Goal: Transaction & Acquisition: Download file/media

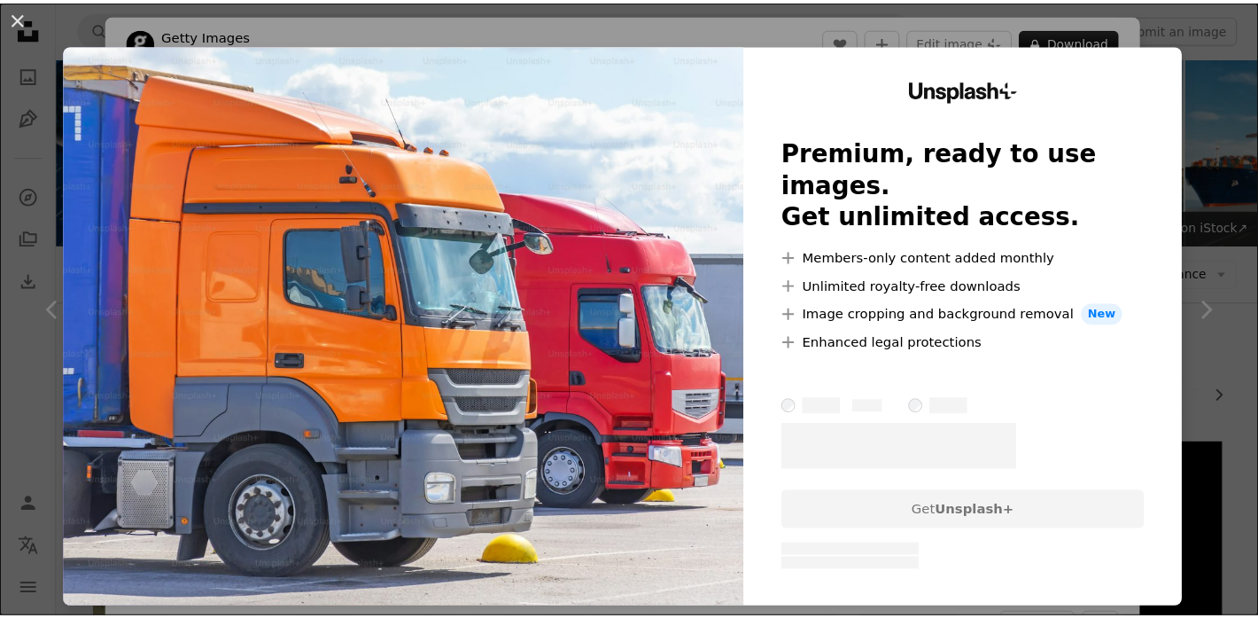
scroll to position [449, 0]
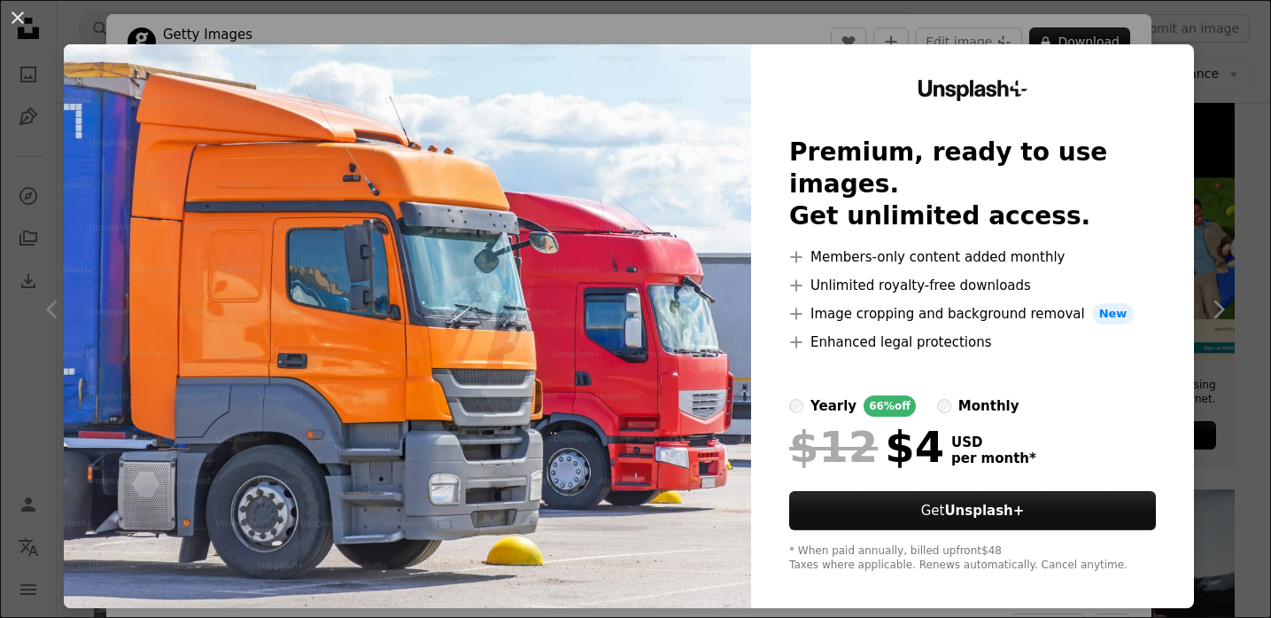
click at [1208, 73] on div "An X shape Unsplash+ Premium, ready to use images. Get unlimited access. A plus…" at bounding box center [635, 309] width 1271 height 618
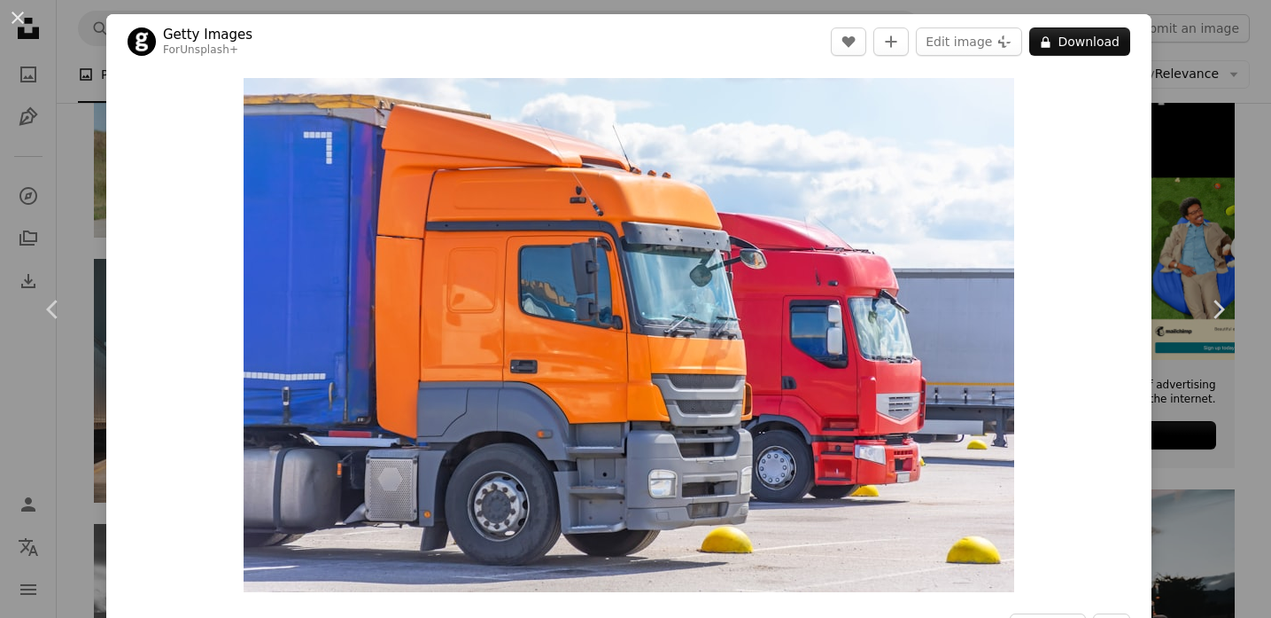
click at [92, 63] on div "An X shape Chevron left Chevron right Getty Images For Unsplash+ A heart A plus…" at bounding box center [635, 309] width 1271 height 618
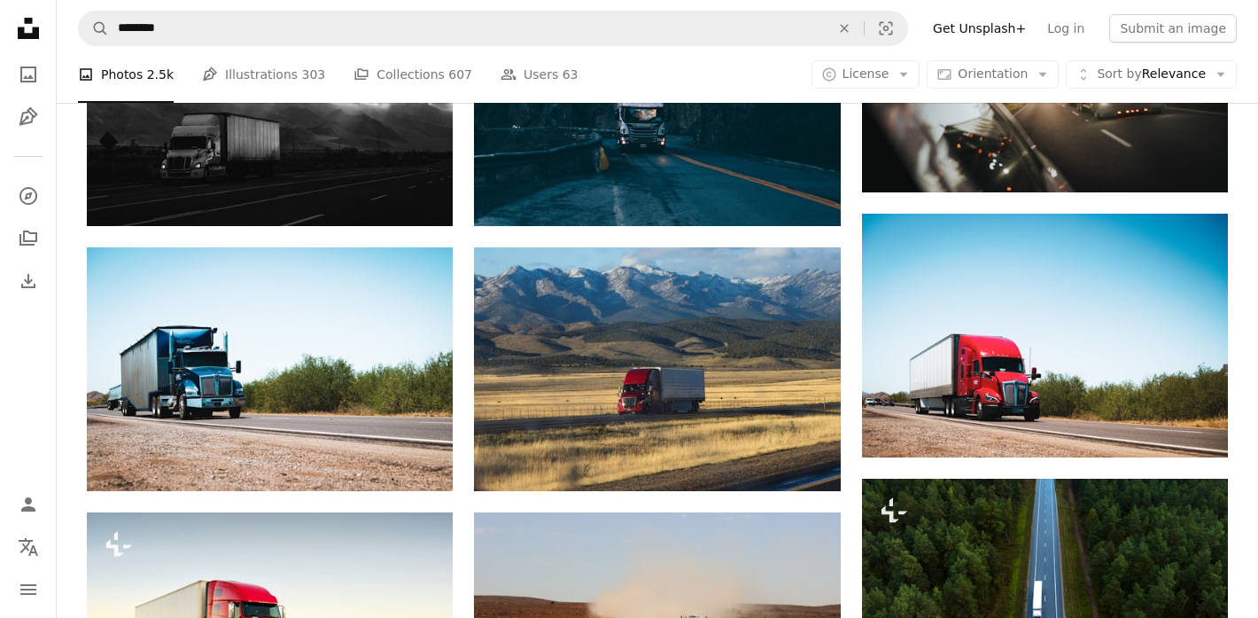
scroll to position [1082, 0]
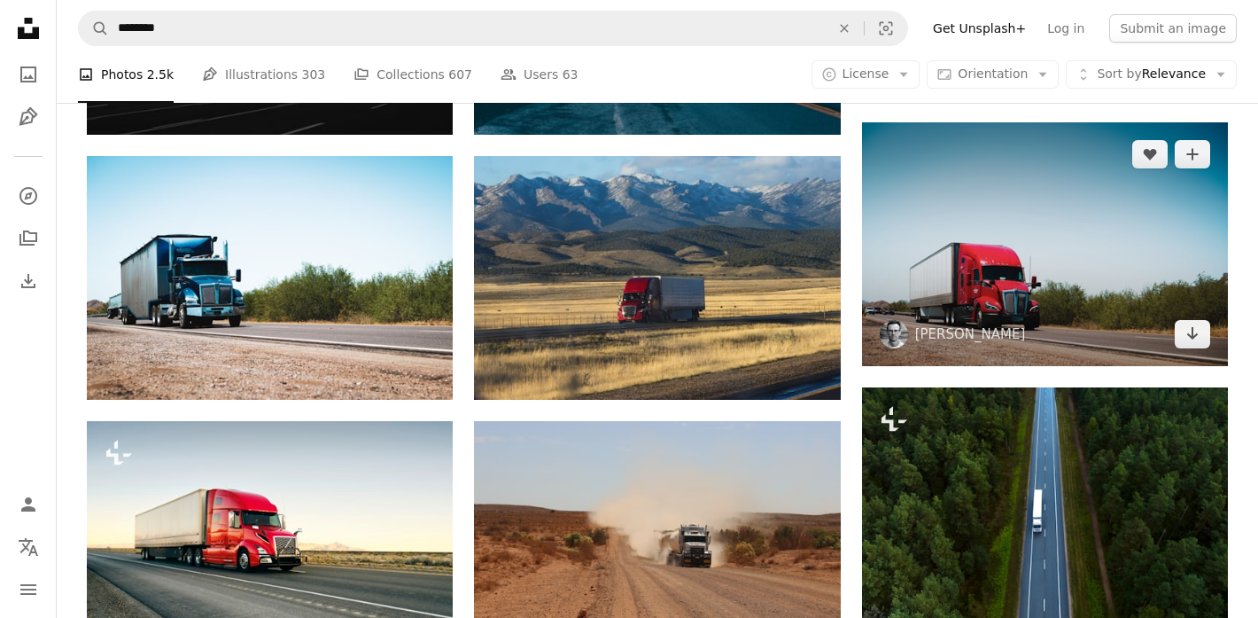
click at [1026, 257] on img at bounding box center [1045, 244] width 366 height 244
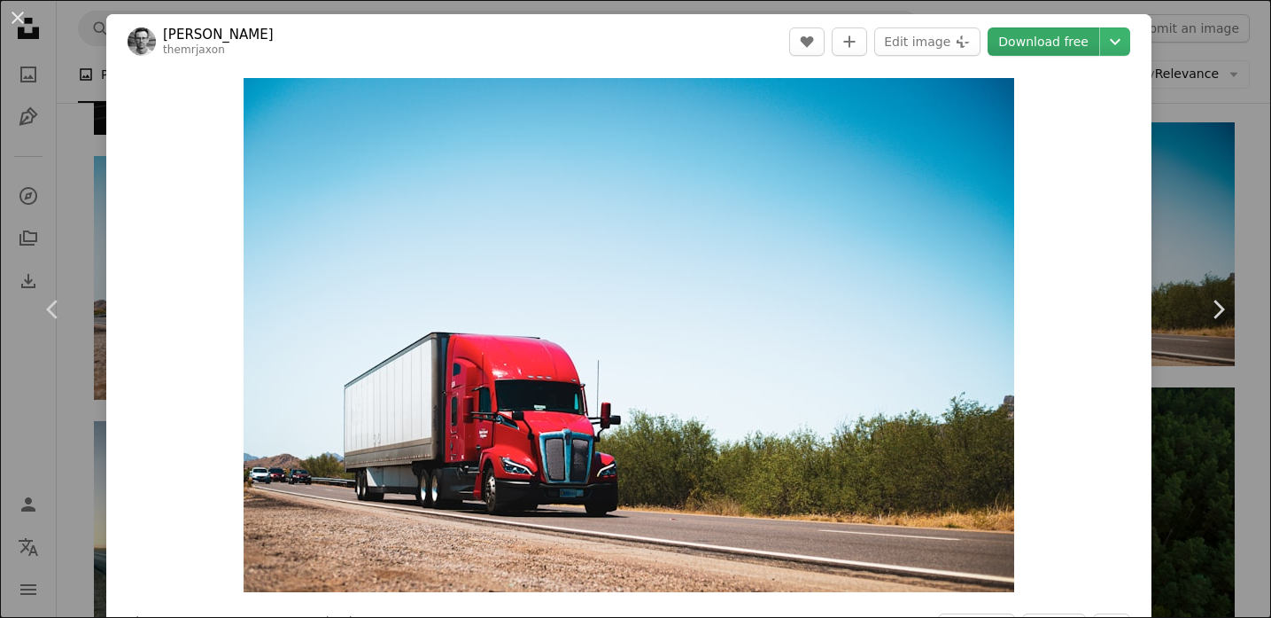
click at [1033, 41] on link "Download free" at bounding box center [1044, 41] width 112 height 28
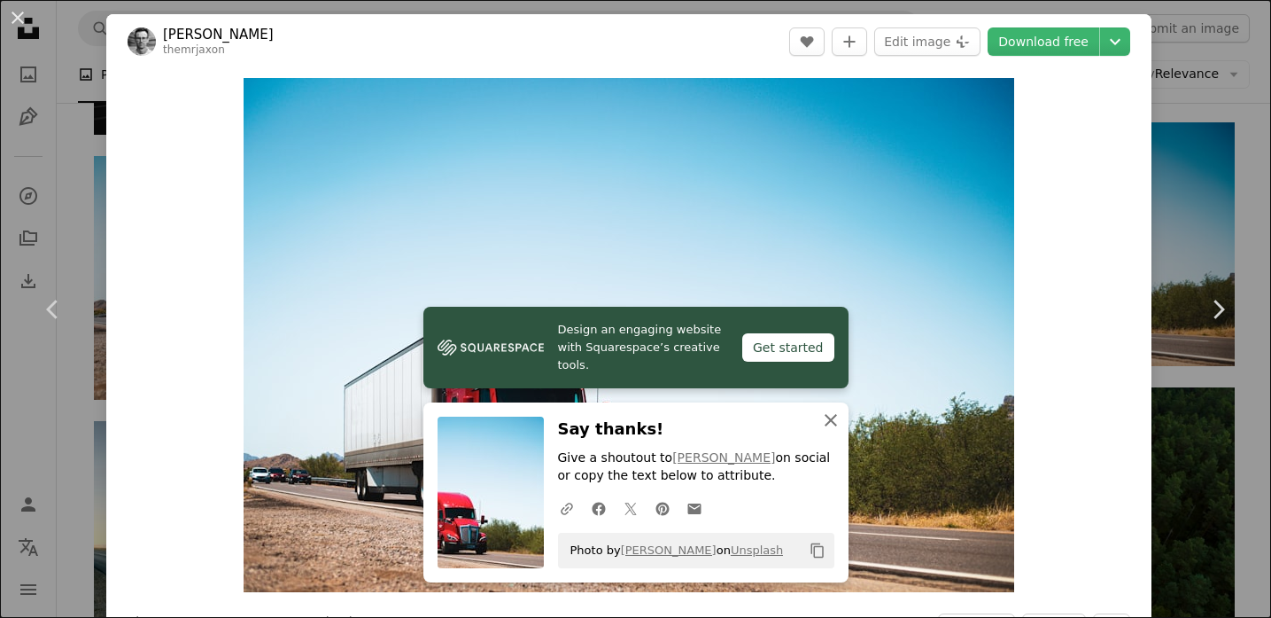
click at [822, 423] on icon "An X shape" at bounding box center [830, 419] width 21 height 21
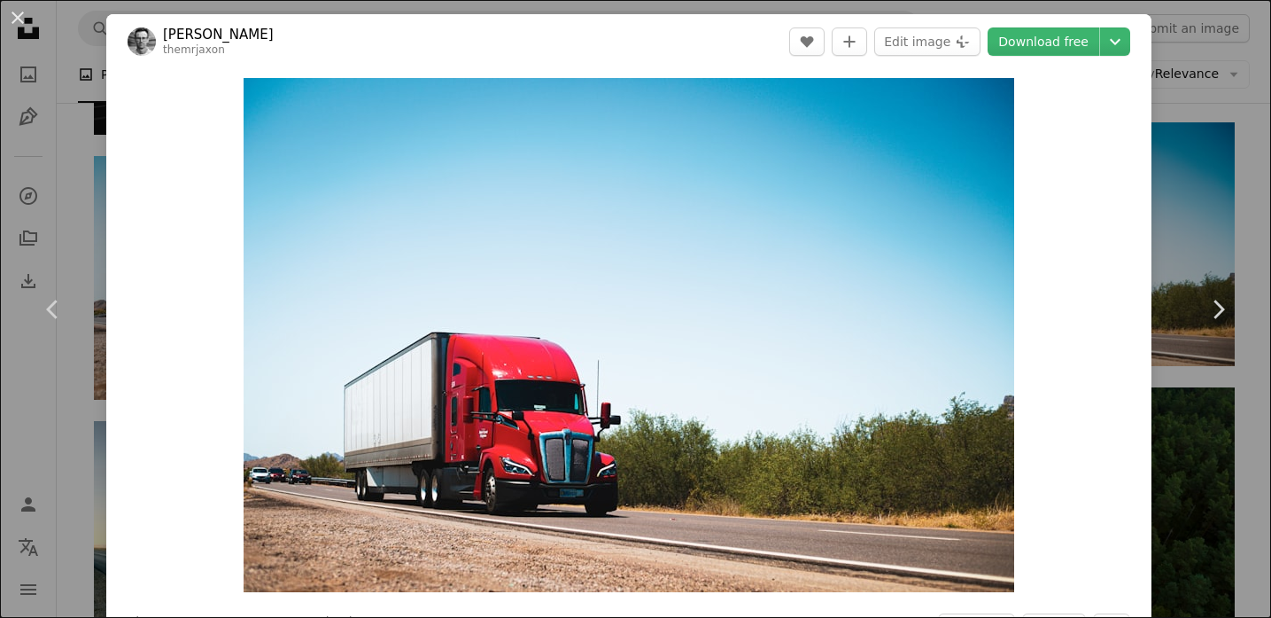
click at [1200, 108] on div "An X shape Chevron left Chevron right [PERSON_NAME] themrjaxon A heart A plus s…" at bounding box center [635, 309] width 1271 height 618
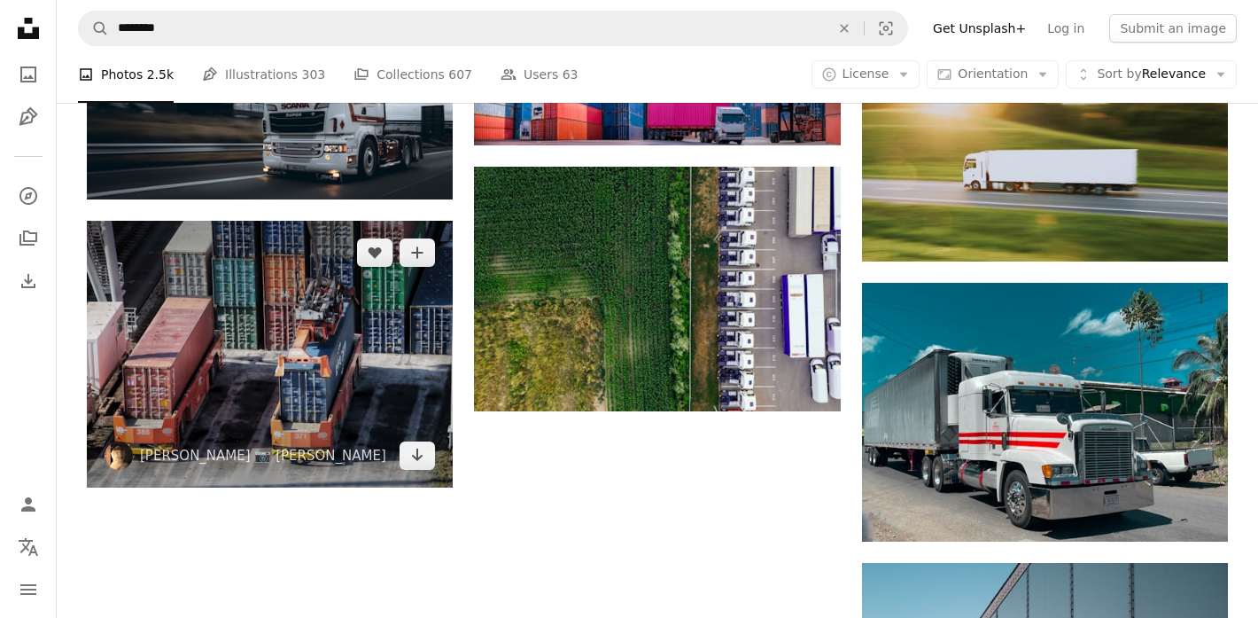
scroll to position [1801, 0]
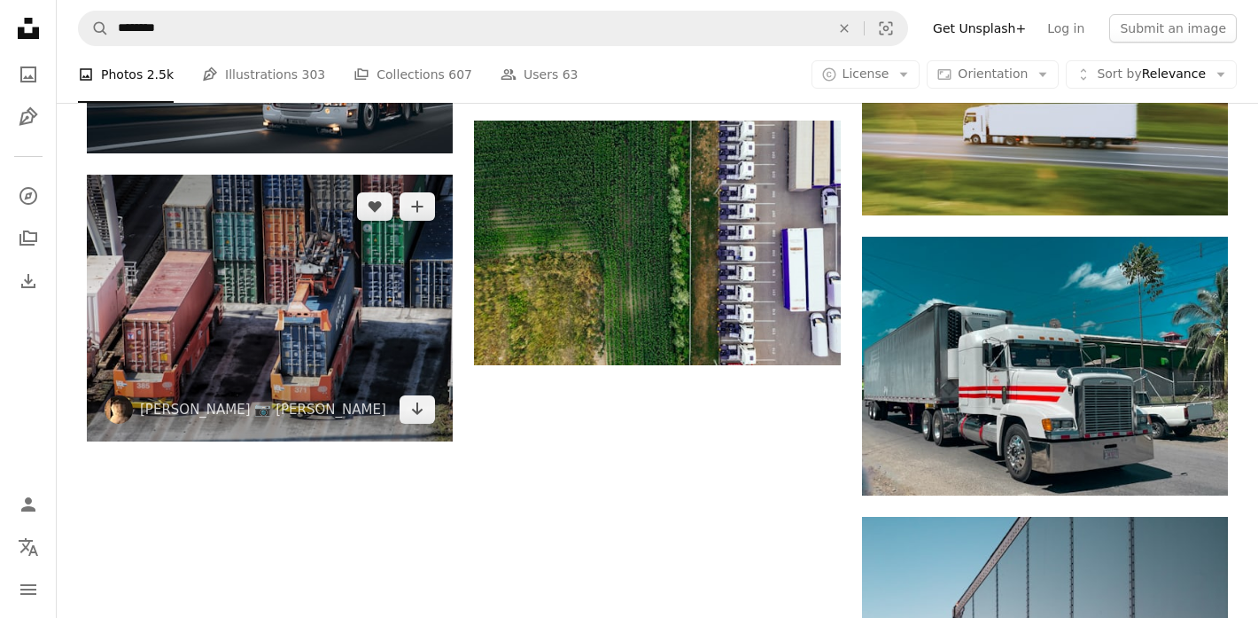
click at [268, 312] on img at bounding box center [270, 308] width 366 height 267
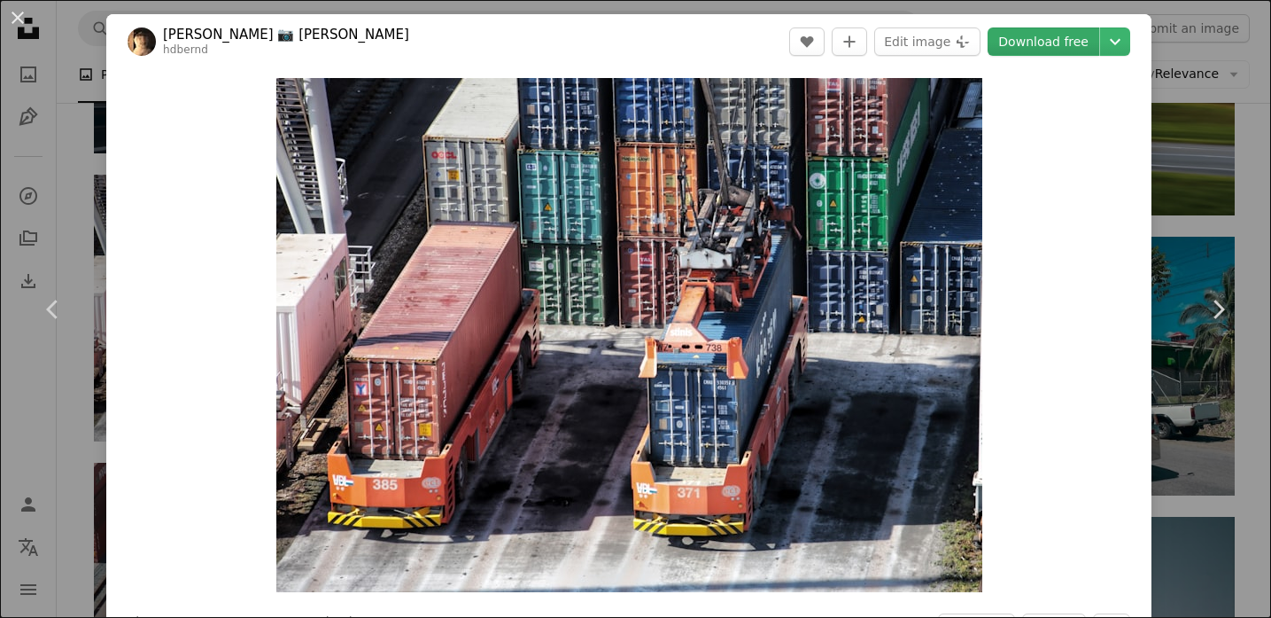
click at [1026, 41] on link "Download free" at bounding box center [1044, 41] width 112 height 28
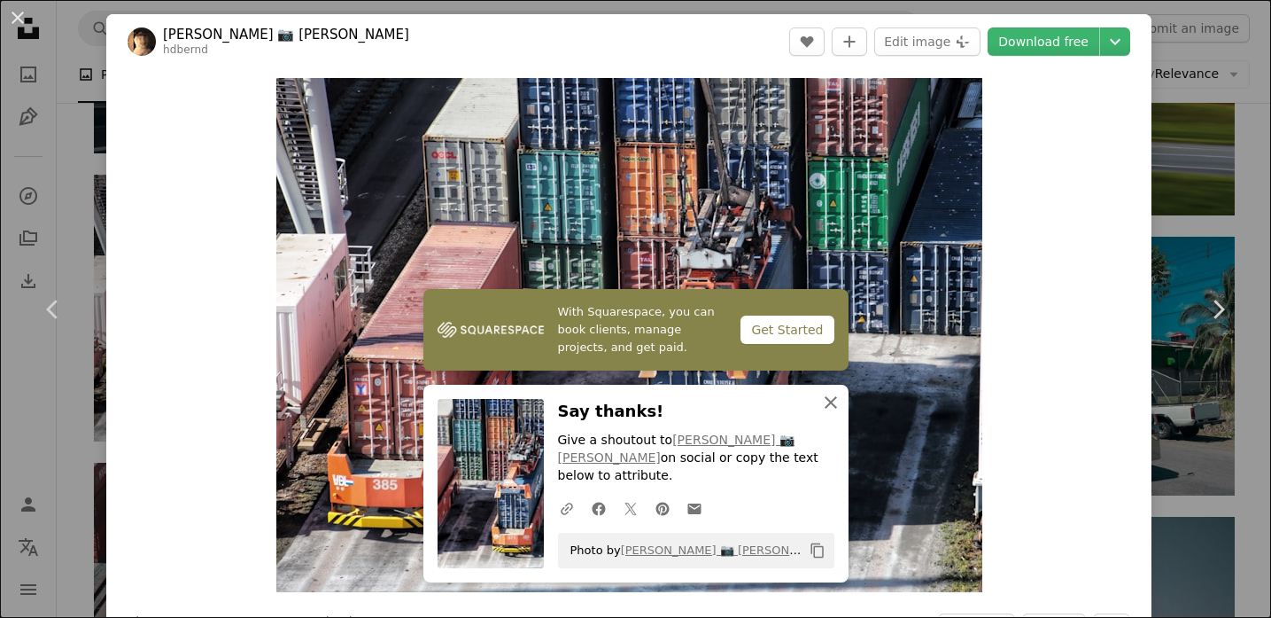
click at [825, 408] on icon "button" at bounding box center [831, 402] width 12 height 12
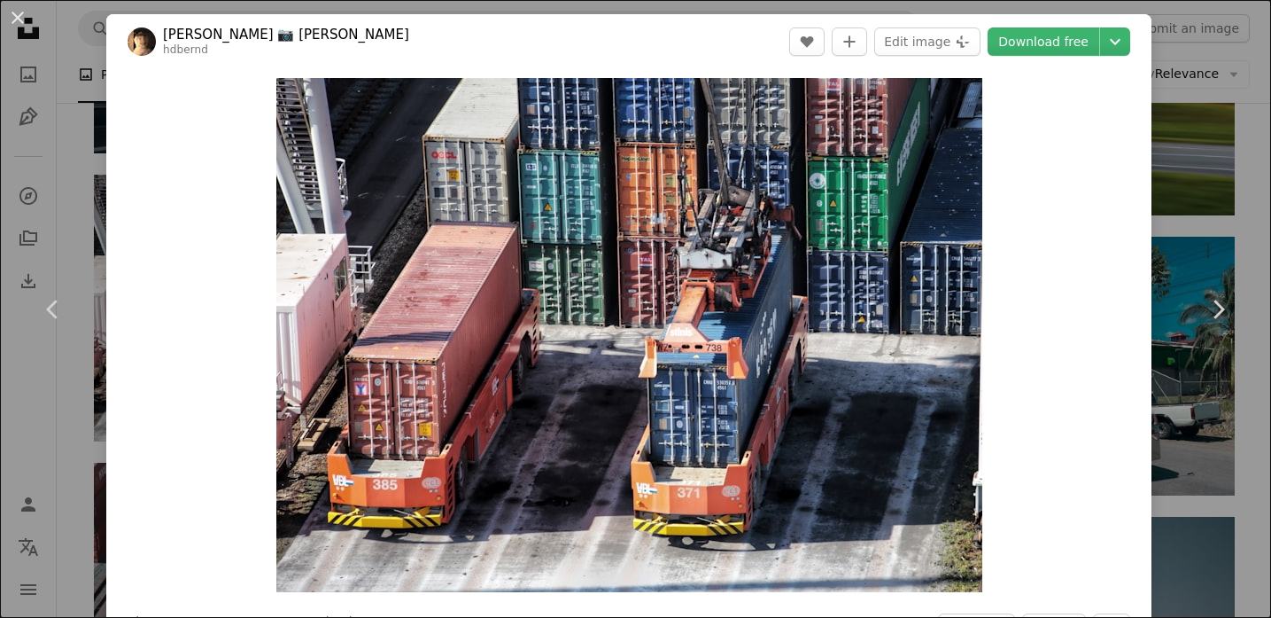
click at [1209, 56] on div "An X shape Chevron left Chevron right Bernd 📷 [PERSON_NAME] hdbernd A heart A p…" at bounding box center [635, 309] width 1271 height 618
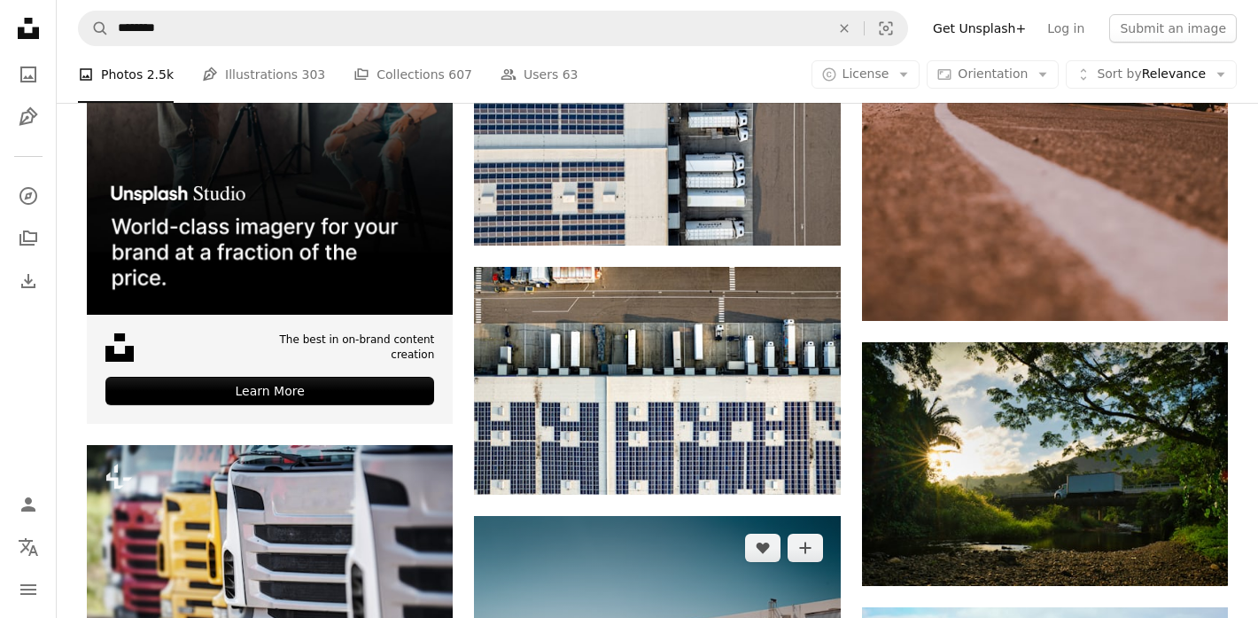
scroll to position [3395, 0]
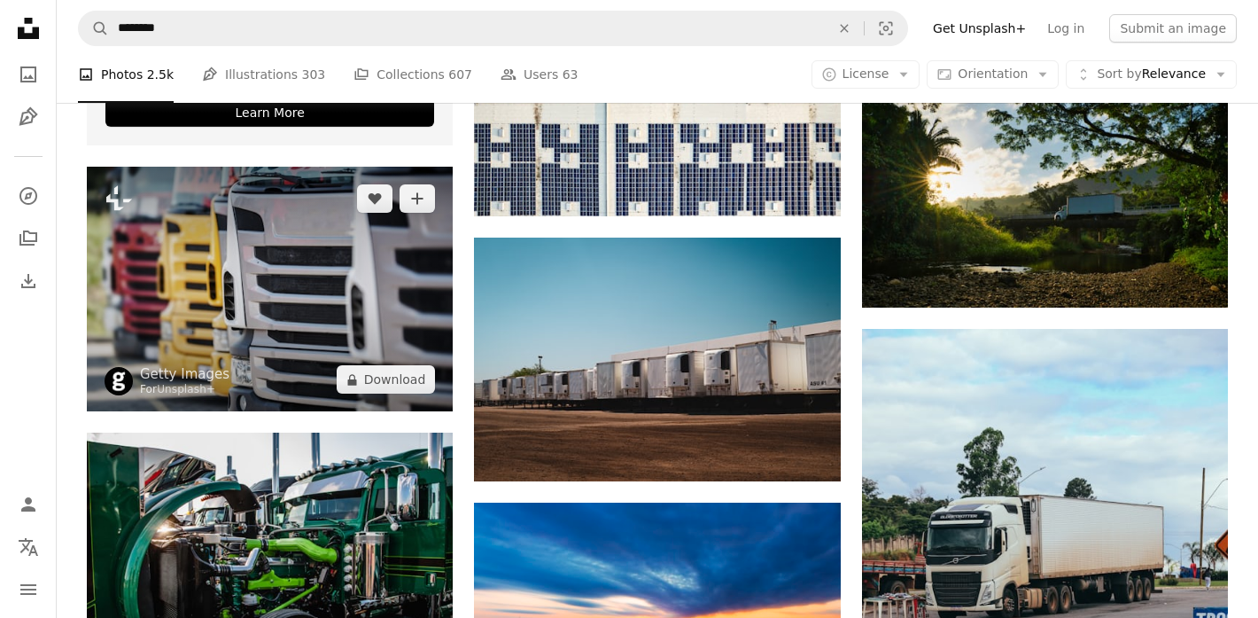
click at [260, 260] on img at bounding box center [270, 289] width 366 height 245
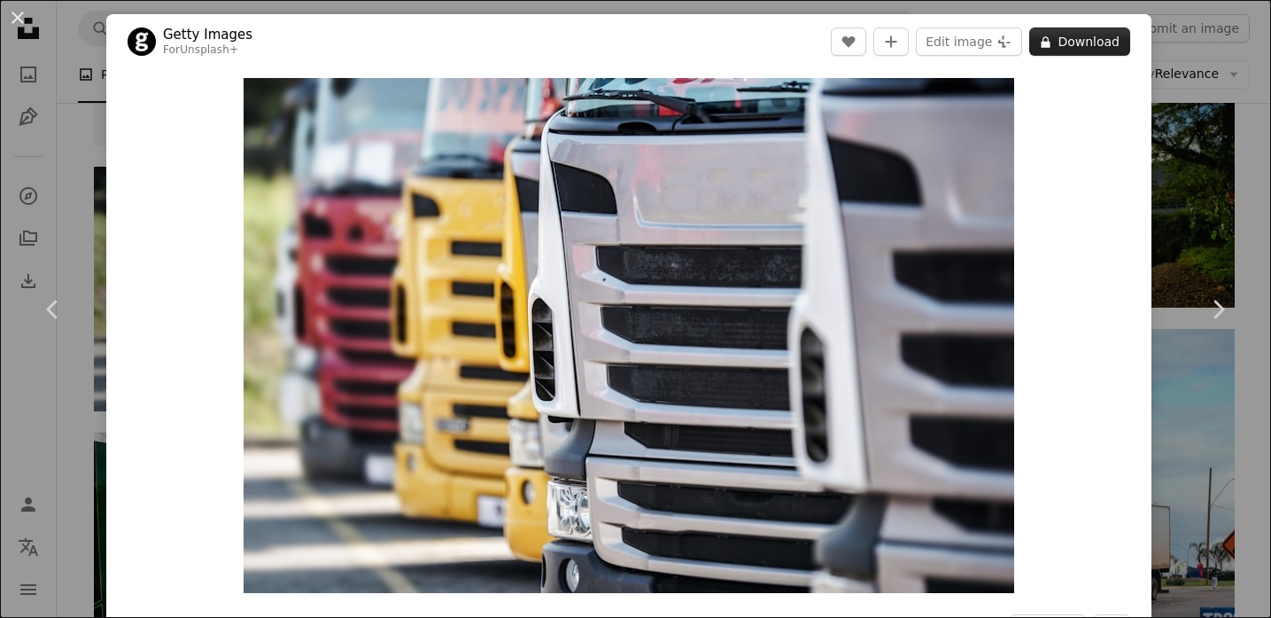
click at [1077, 48] on button "A lock Download" at bounding box center [1080, 41] width 101 height 28
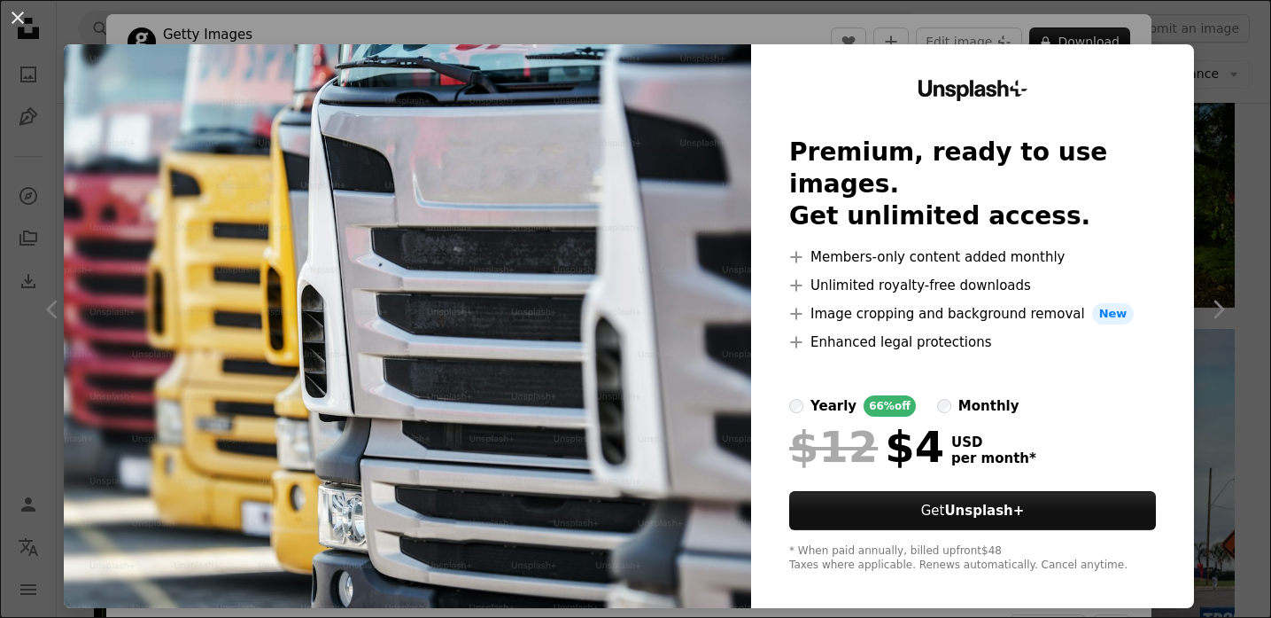
click at [1208, 175] on div "An X shape Unsplash+ Premium, ready to use images. Get unlimited access. A plus…" at bounding box center [635, 309] width 1271 height 618
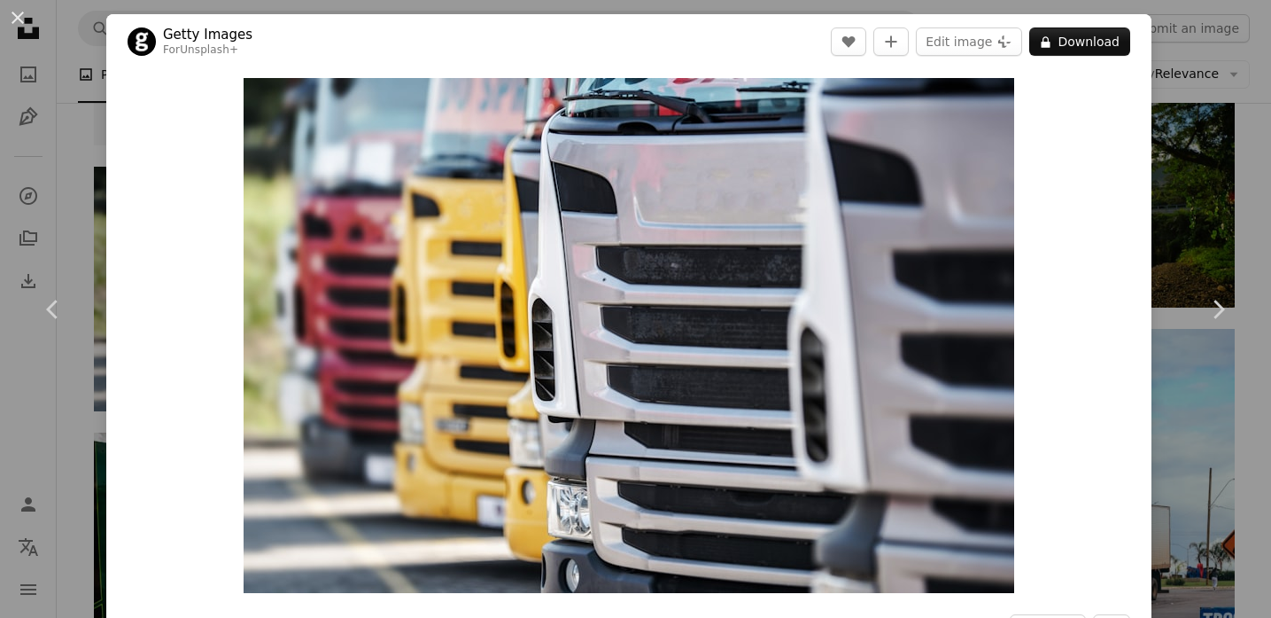
click at [62, 51] on div "An X shape Chevron left Chevron right Getty Images For Unsplash+ A heart A plus…" at bounding box center [635, 309] width 1271 height 618
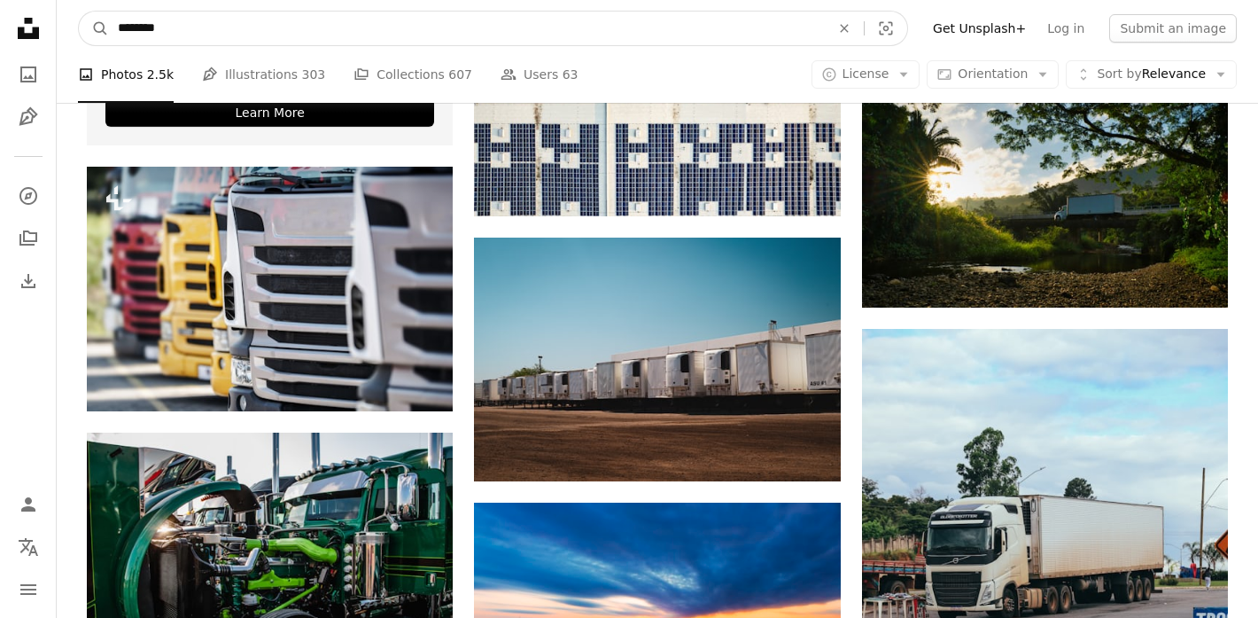
click at [163, 27] on input "********" at bounding box center [467, 29] width 716 height 34
paste input "*"
type input "*********"
click button "A magnifying glass" at bounding box center [94, 29] width 30 height 34
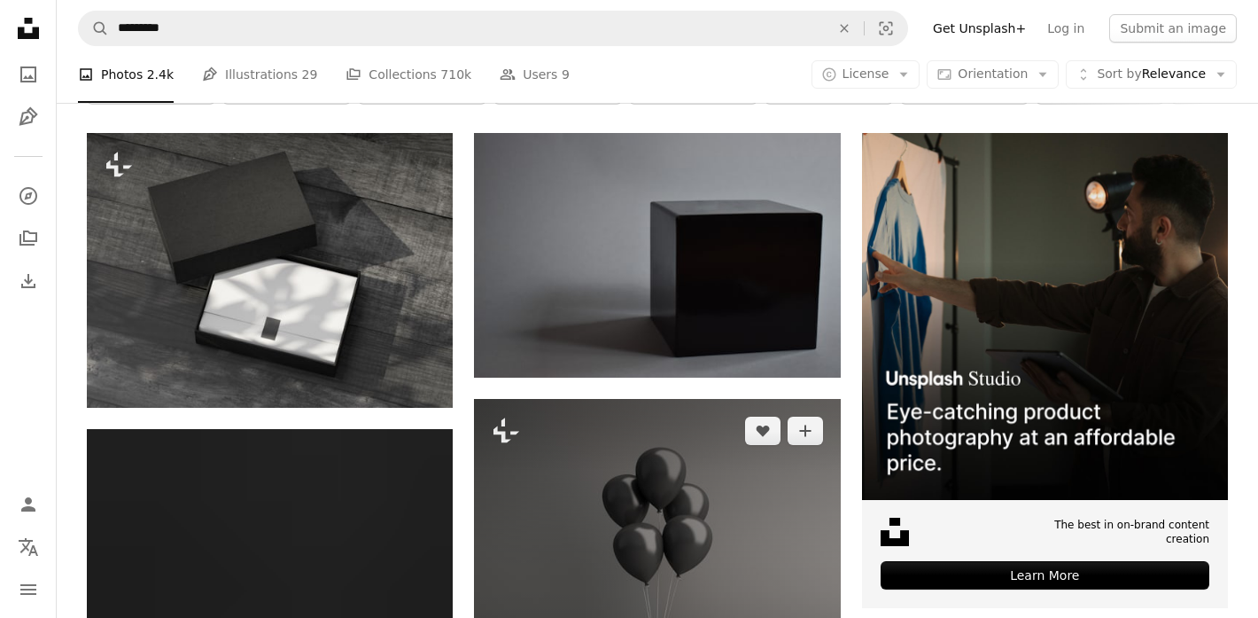
scroll to position [286, 0]
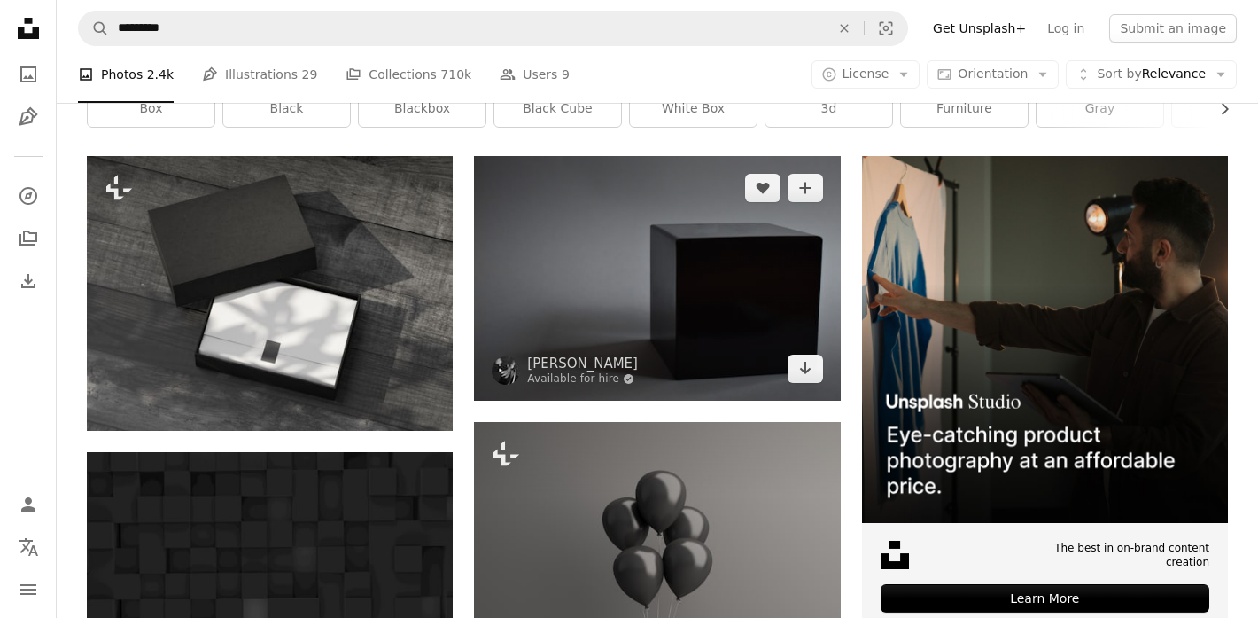
click at [678, 275] on img at bounding box center [657, 278] width 366 height 244
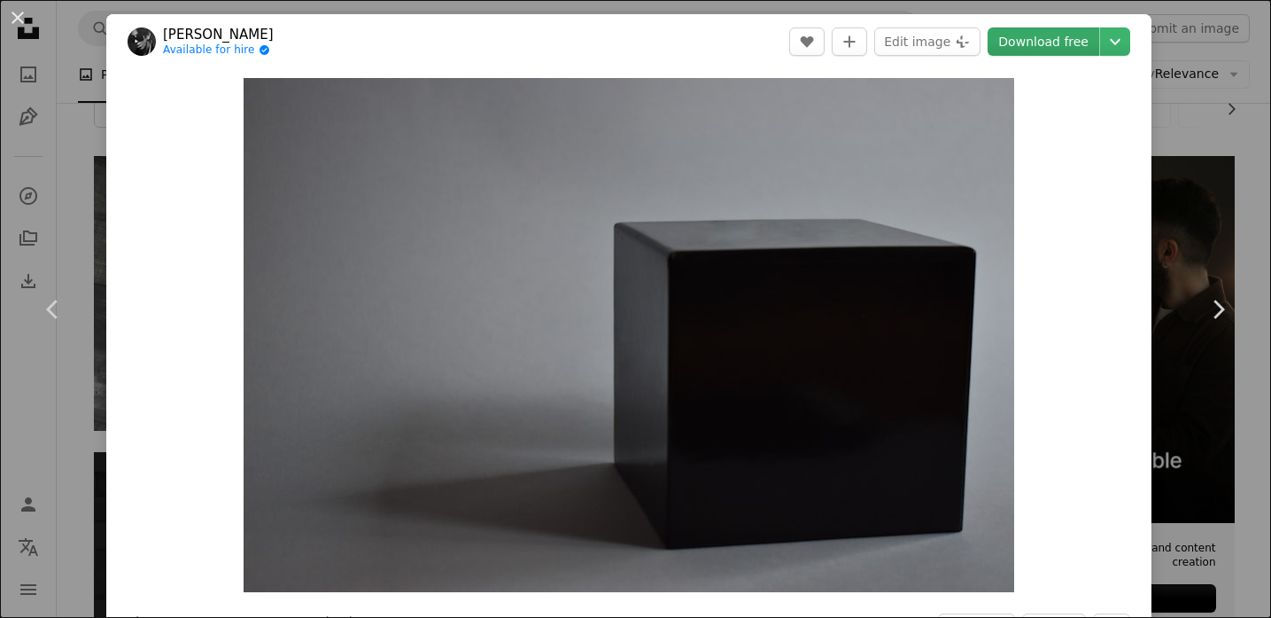
click at [1037, 43] on link "Download free" at bounding box center [1044, 41] width 112 height 28
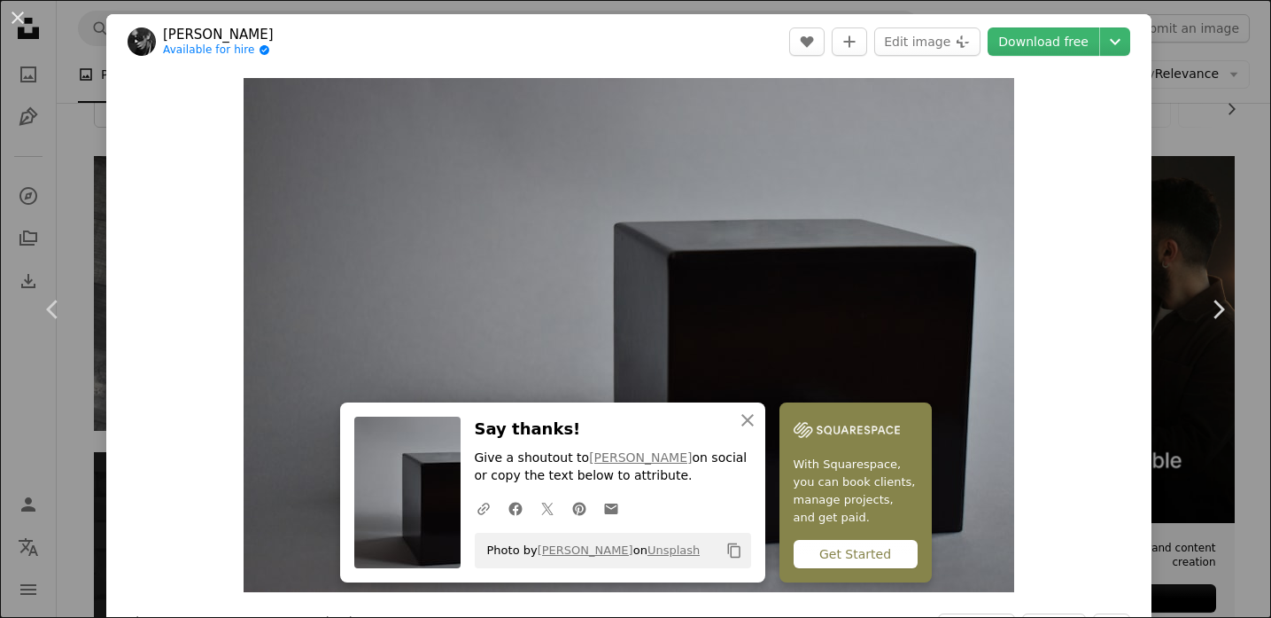
click at [1176, 130] on div "An X shape Chevron left Chevron right An X shape Close Say thanks! Give a shout…" at bounding box center [635, 309] width 1271 height 618
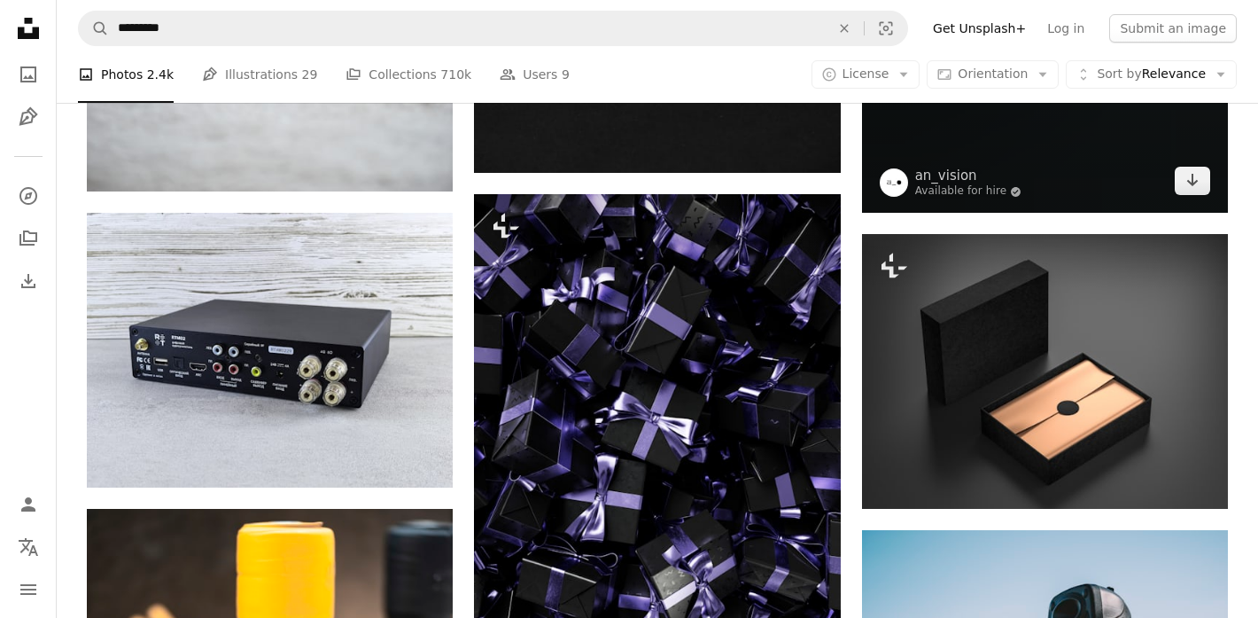
scroll to position [1973, 0]
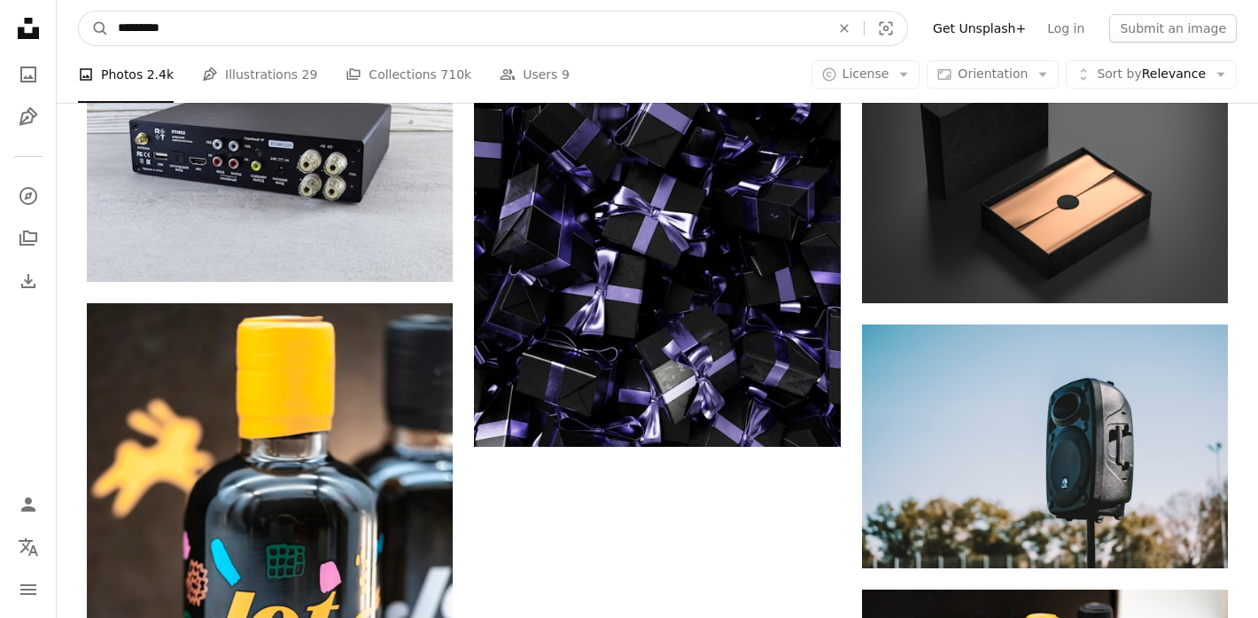
drag, startPoint x: 245, startPoint y: 35, endPoint x: 43, endPoint y: 21, distance: 202.4
type input "**********"
click button "A magnifying glass" at bounding box center [94, 29] width 30 height 34
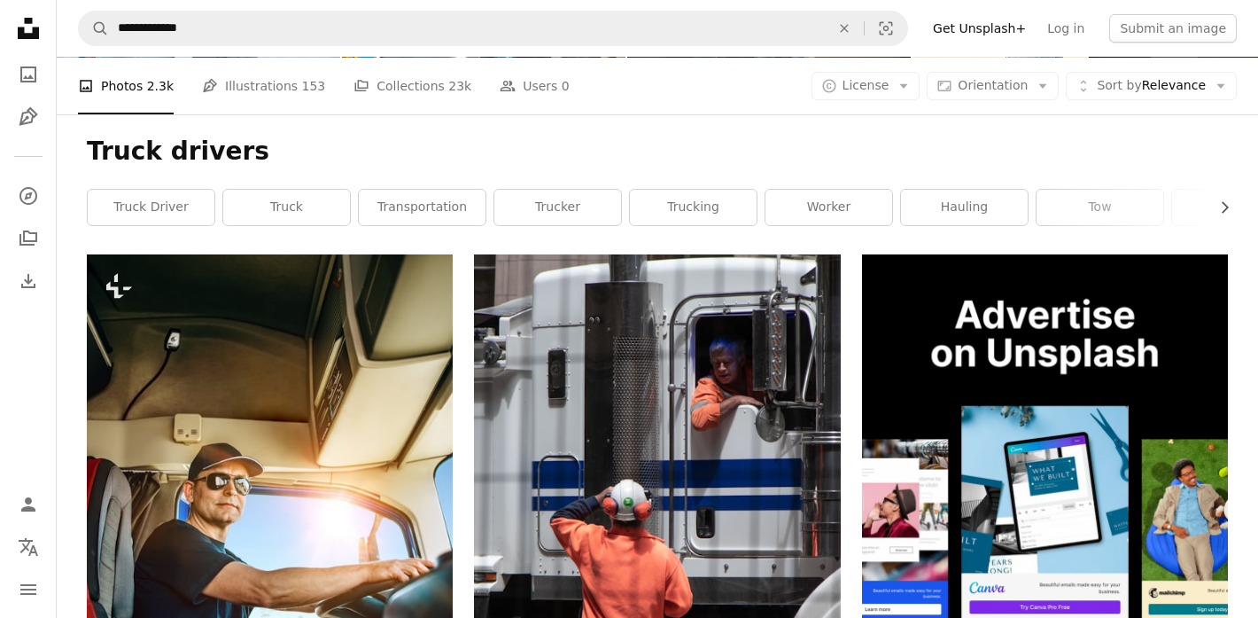
scroll to position [176, 0]
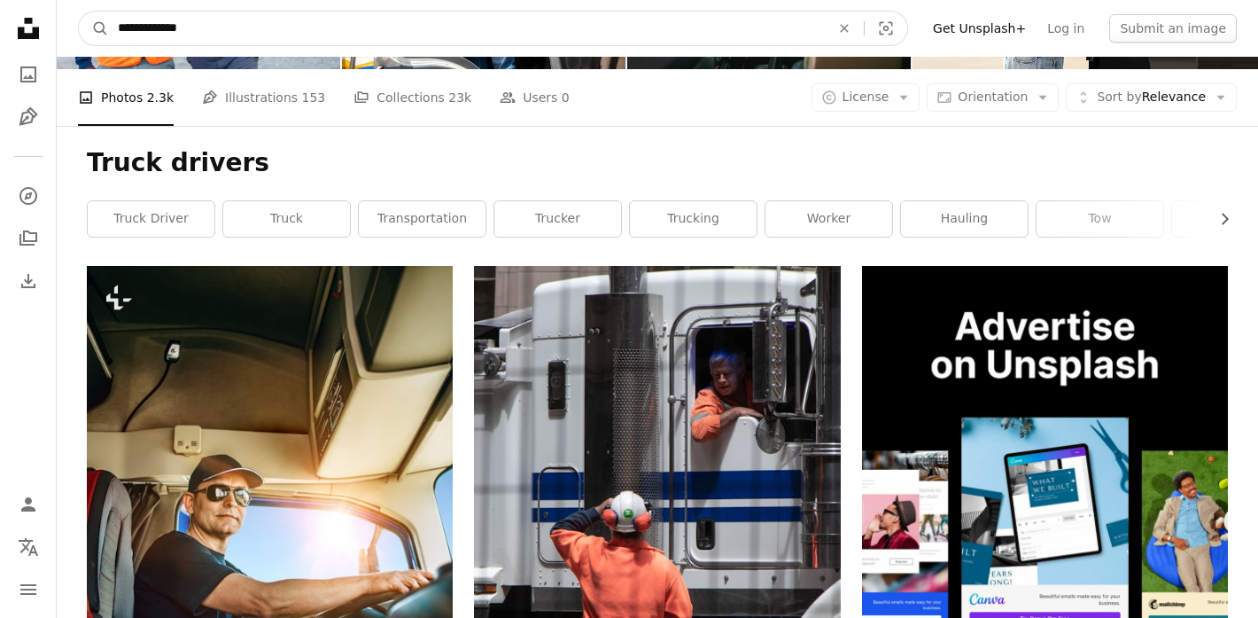
drag, startPoint x: 210, startPoint y: 28, endPoint x: 54, endPoint y: 26, distance: 156.0
